Goal: Information Seeking & Learning: Learn about a topic

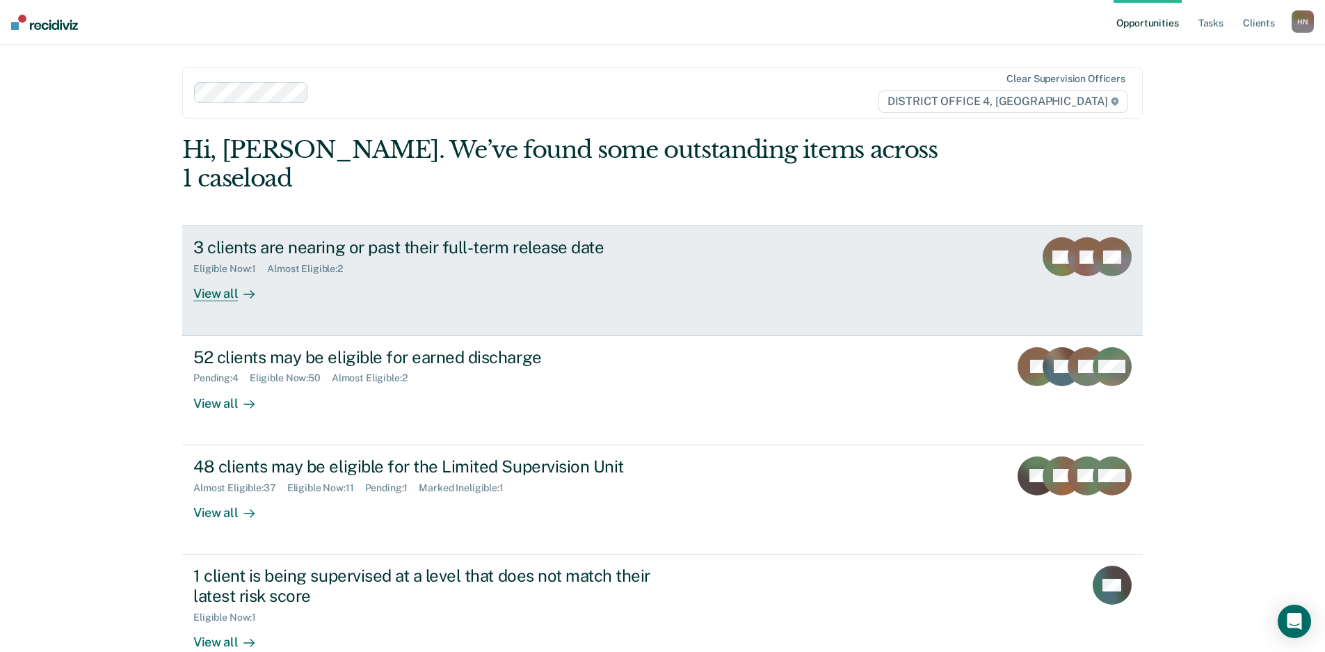
click at [433, 248] on div "3 clients are nearing or past their full-term release date Eligible Now : 1 Alm…" at bounding box center [454, 269] width 522 height 64
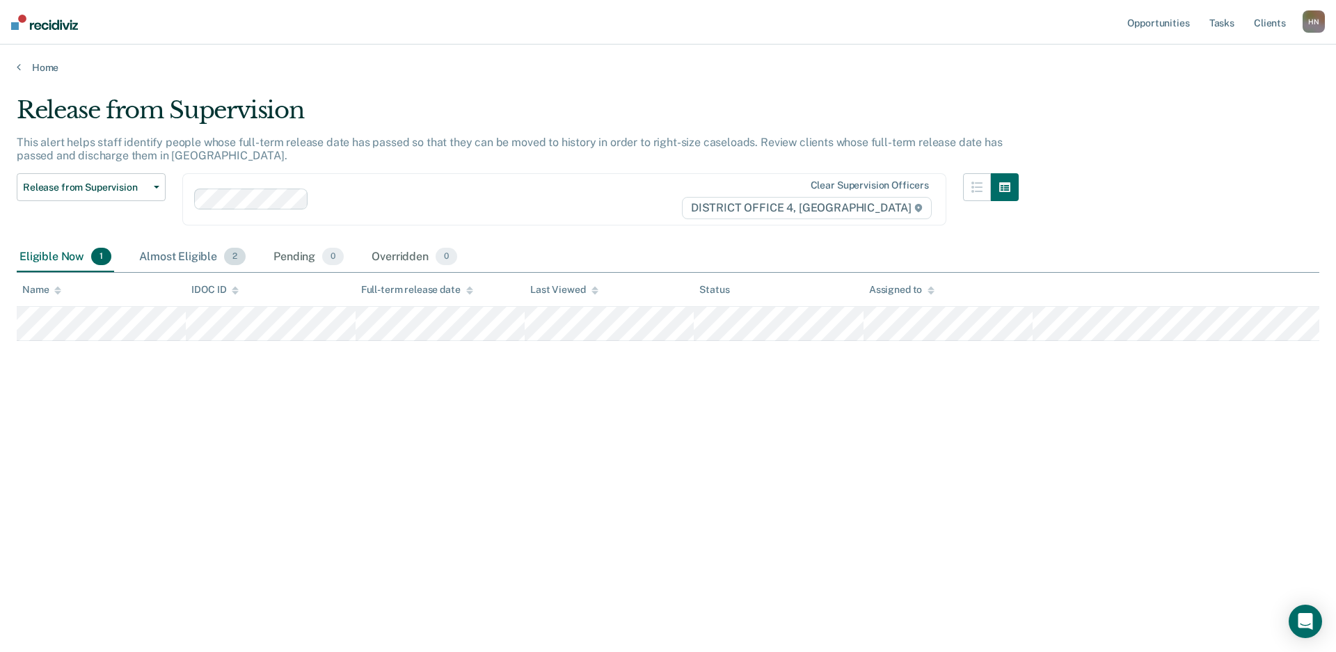
click at [197, 251] on div "Almost Eligible 2" at bounding box center [192, 257] width 112 height 31
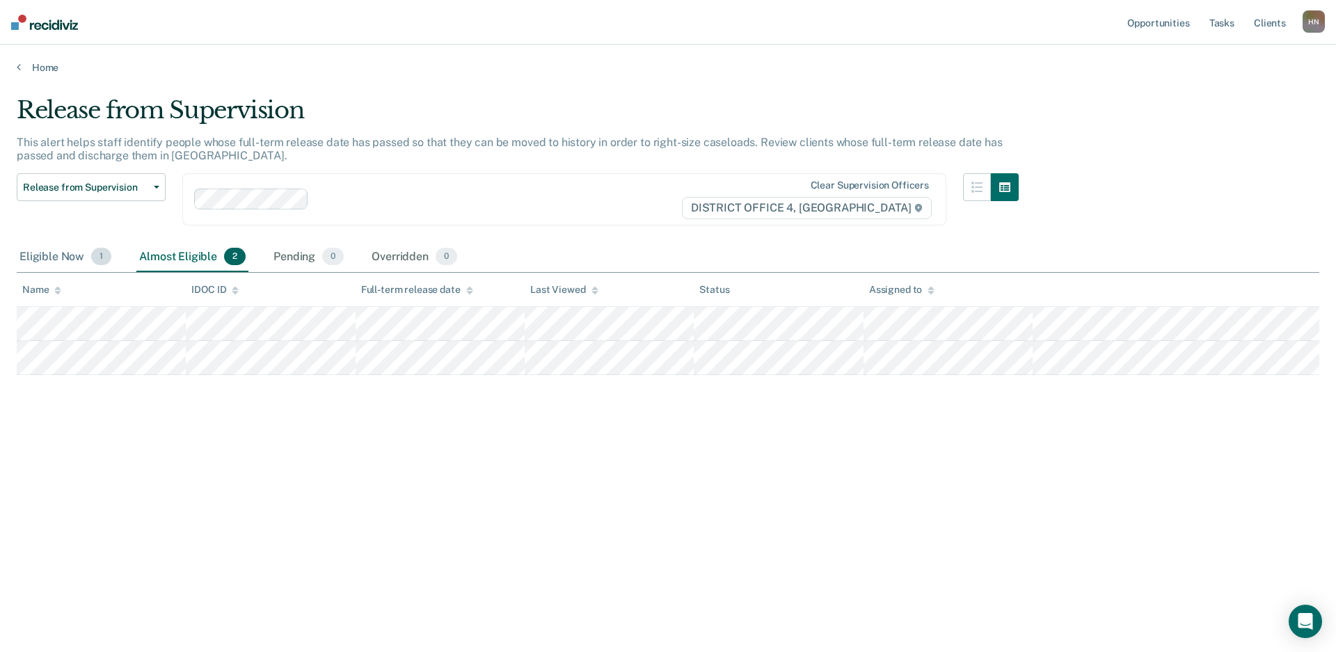
click at [62, 253] on div "Eligible Now 1" at bounding box center [65, 257] width 97 height 31
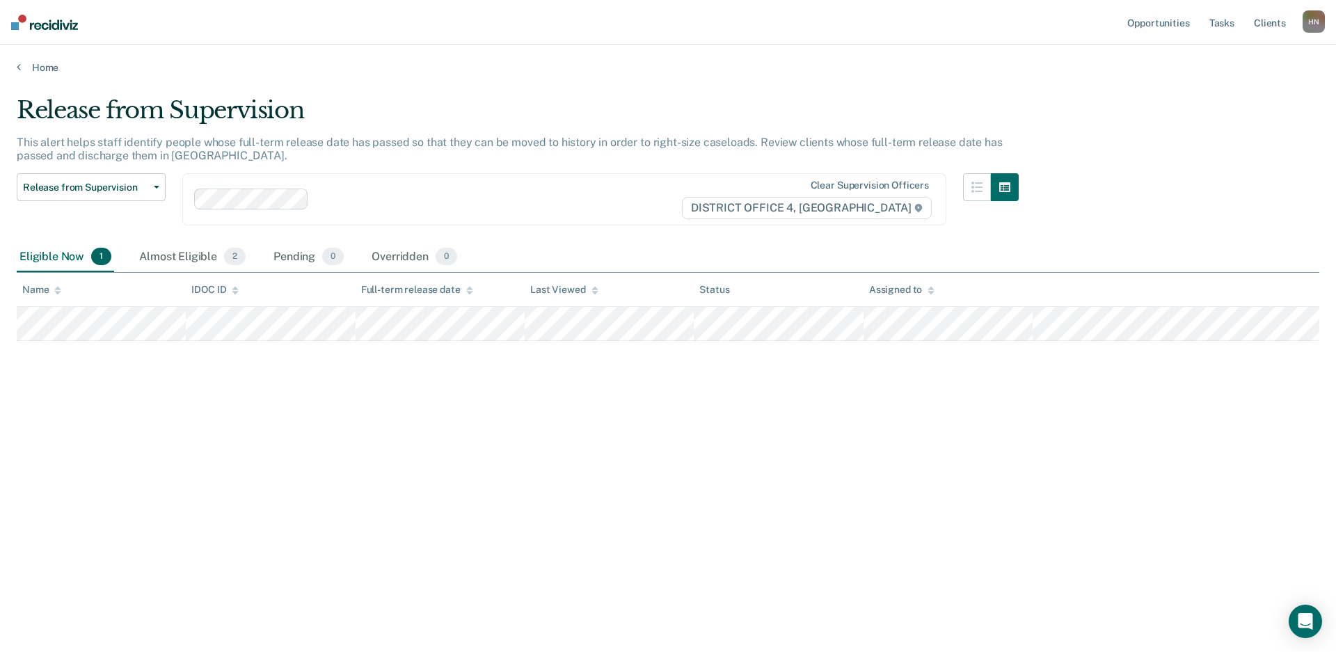
click at [915, 452] on div "Release from Supervision This alert helps staff identify people whose full-term…" at bounding box center [668, 322] width 1302 height 452
